Goal: Information Seeking & Learning: Learn about a topic

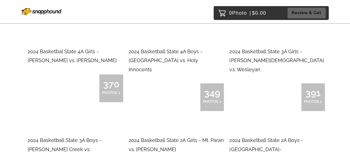
scroll to position [3563, 0]
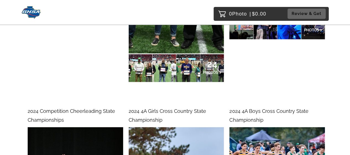
scroll to position [3794, 0]
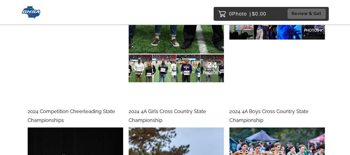
click at [55, 108] on span "2024 Competition Cheerleading State Championships" at bounding box center [72, 115] width 88 height 15
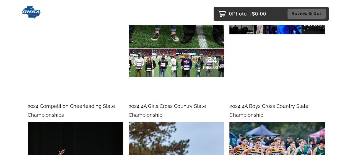
scroll to position [3789, 0]
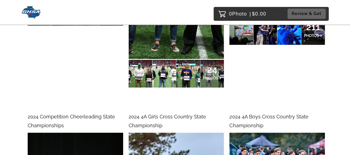
click at [180, 114] on span "2024 4A Girls Cross Country State Championship" at bounding box center [168, 121] width 78 height 15
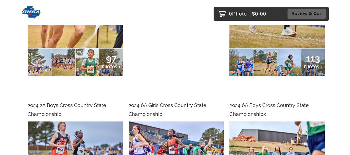
scroll to position [4233, 0]
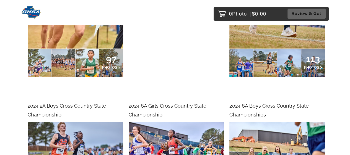
click at [145, 103] on span "2024 6A Girls Cross Country State Championship" at bounding box center [168, 110] width 78 height 15
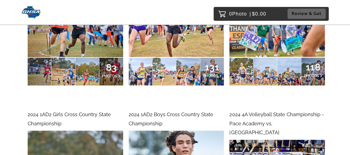
scroll to position [4361, 0]
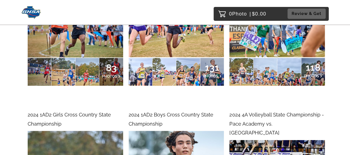
click at [263, 110] on div "2024 4A Volleyball State Championship - Pace Academy vs. Cartersville" at bounding box center [278, 123] width 96 height 27
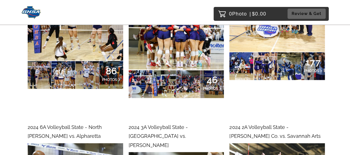
scroll to position [4728, 0]
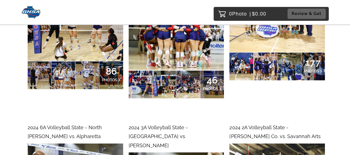
click at [76, 124] on span "2024 6A Volleyball State - North [PERSON_NAME] vs. Alpharetta" at bounding box center [65, 131] width 74 height 15
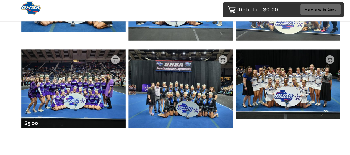
scroll to position [3647, 0]
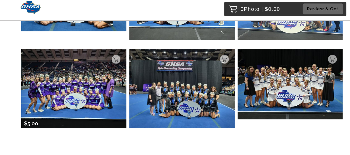
click at [64, 81] on img at bounding box center [71, 89] width 99 height 75
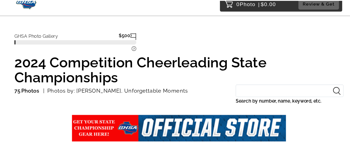
scroll to position [78, 0]
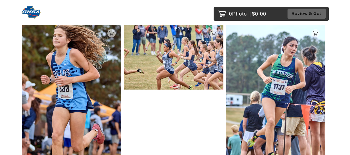
scroll to position [1054, 0]
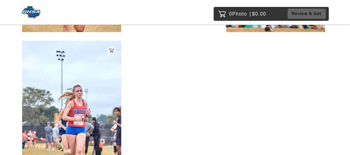
scroll to position [3597, 0]
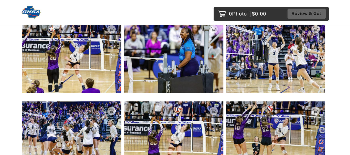
scroll to position [394, 0]
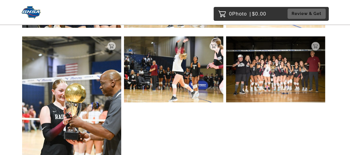
scroll to position [192, 0]
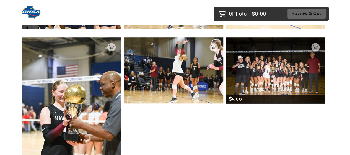
click at [273, 63] on img at bounding box center [275, 70] width 99 height 66
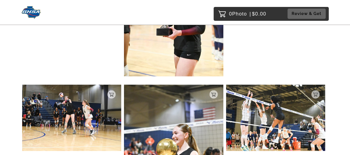
scroll to position [1471, 0]
